Goal: Information Seeking & Learning: Learn about a topic

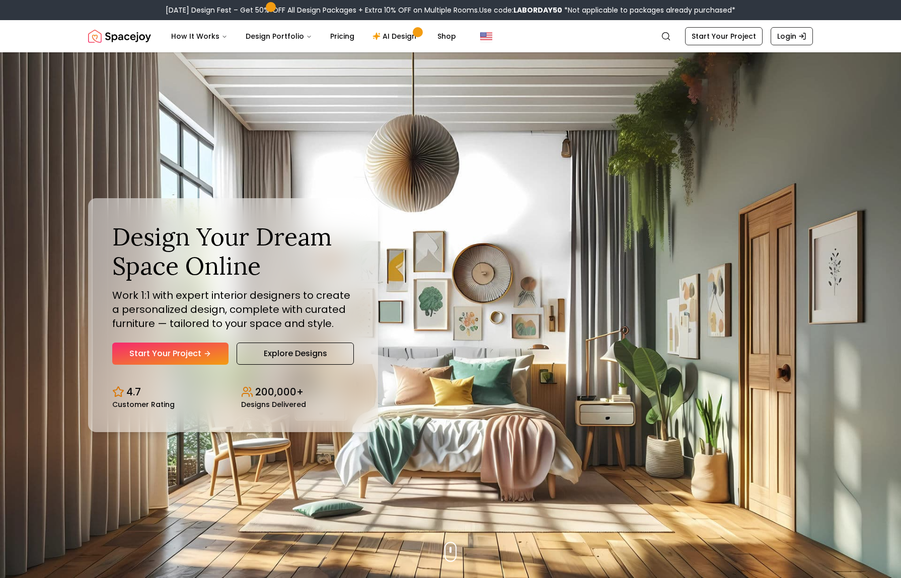
click at [626, 35] on div "How It Works Design Portfolio Pricing AI Design Shop" at bounding box center [403, 36] width 480 height 20
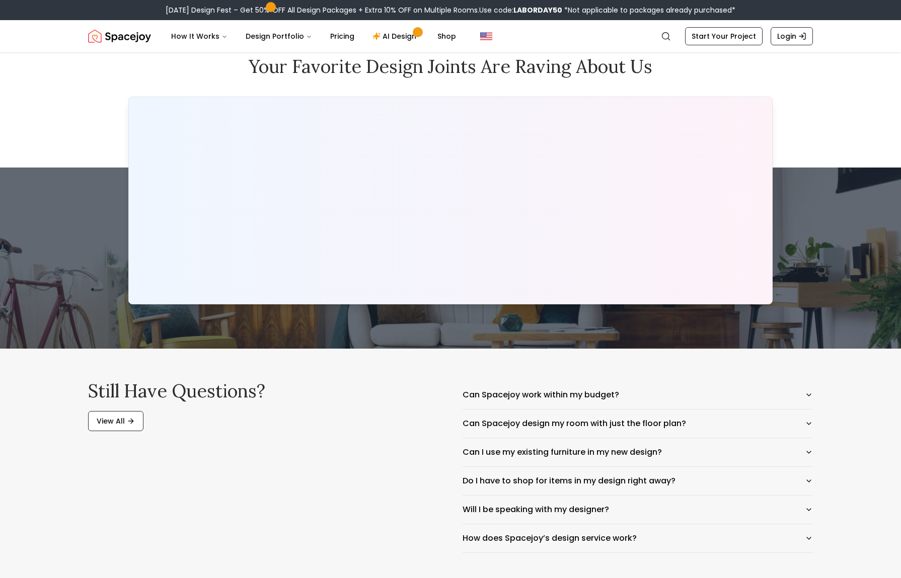
drag, startPoint x: 793, startPoint y: 123, endPoint x: 713, endPoint y: 114, distance: 80.6
copy b "[PHONE_NUMBER]"
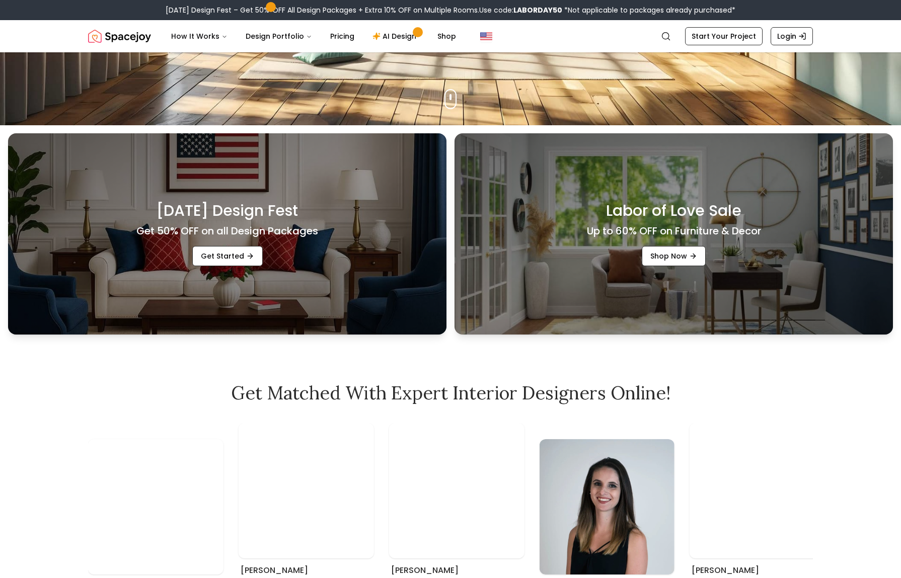
scroll to position [455, 0]
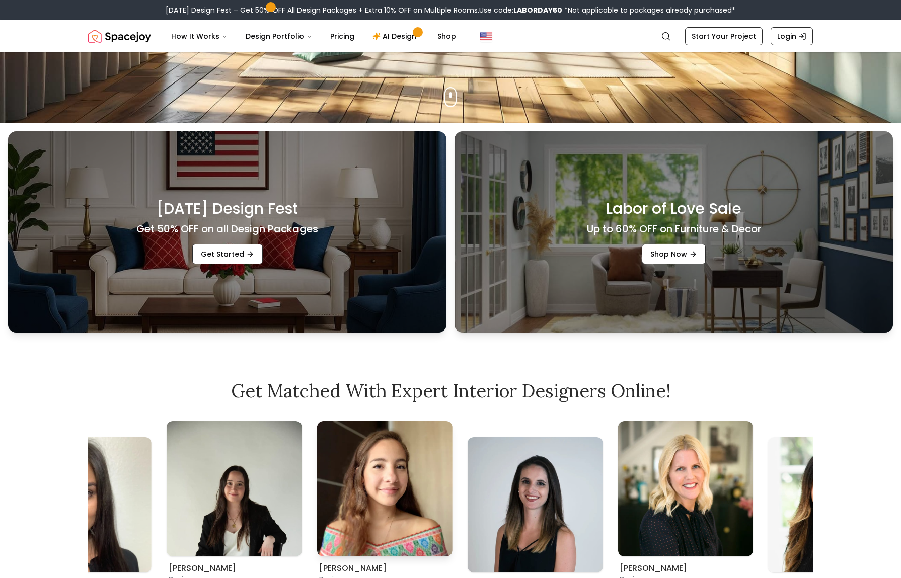
click at [395, 449] on img "1 / 9" at bounding box center [384, 488] width 135 height 135
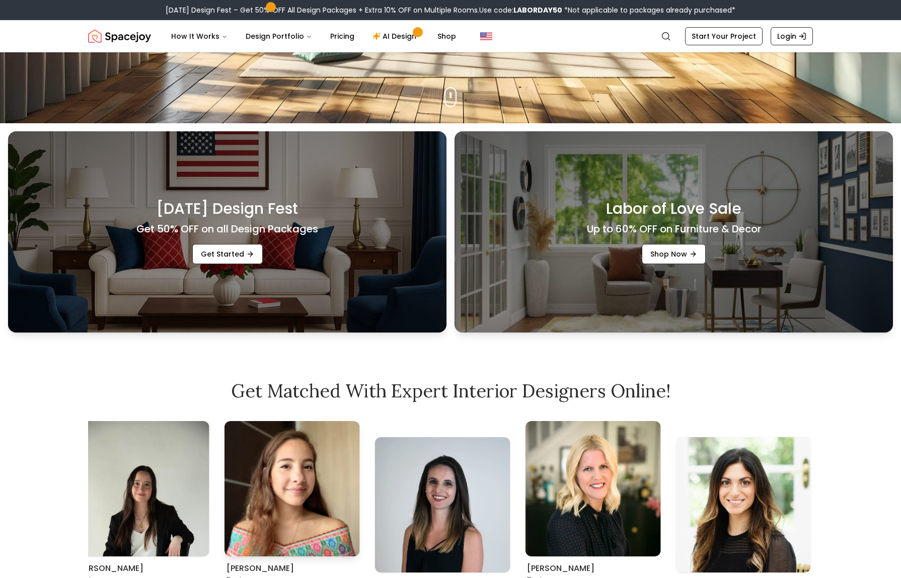
click at [224, 448] on img "1 / 9" at bounding box center [291, 488] width 135 height 135
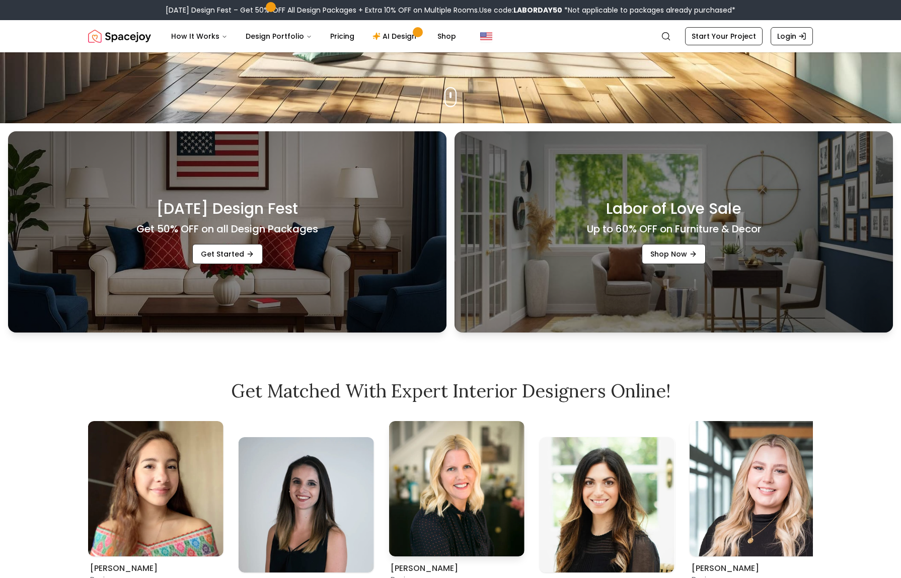
click at [389, 442] on img "3 / 9" at bounding box center [456, 488] width 135 height 135
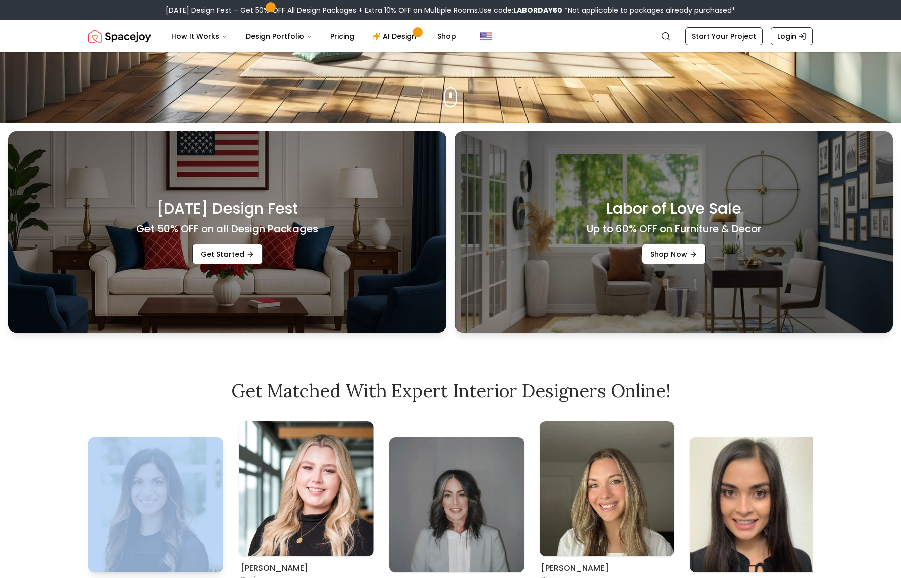
drag, startPoint x: 380, startPoint y: 443, endPoint x: 116, endPoint y: 443, distance: 264.7
click at [116, 443] on div "[PERSON_NAME] Designer [PERSON_NAME] Designer [PERSON_NAME] Designer [PERSON_NA…" at bounding box center [450, 511] width 725 height 180
click at [689, 437] on img "8 / 9" at bounding box center [756, 504] width 135 height 135
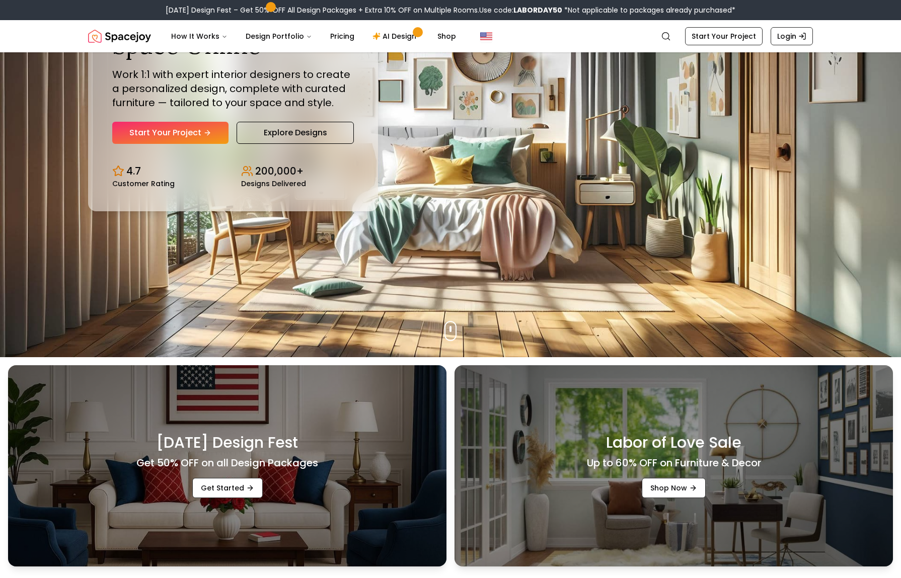
scroll to position [0, 0]
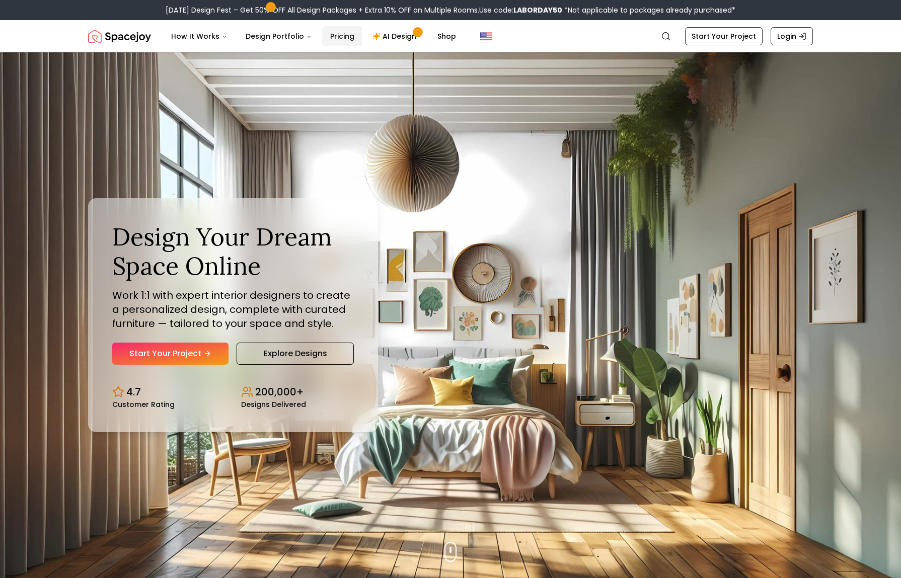
click at [322, 34] on link "Pricing" at bounding box center [342, 36] width 40 height 20
